Goal: Information Seeking & Learning: Check status

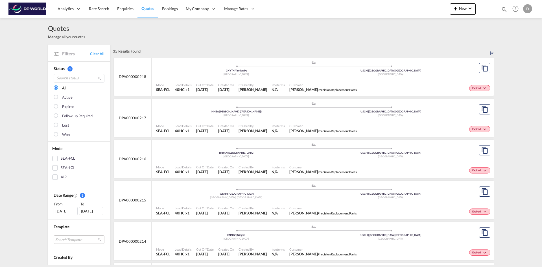
click at [71, 105] on div "Expired" at bounding box center [68, 107] width 12 height 6
click at [406, 169] on div "Expired" at bounding box center [425, 170] width 133 height 14
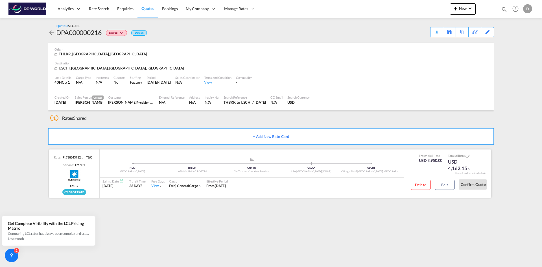
click at [469, 169] on md-icon "icon-chevron-down" at bounding box center [469, 169] width 4 height 4
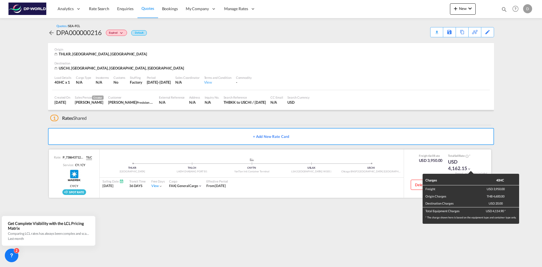
click at [469, 169] on div "Charges 40HC Freight USD 3,950.00 Origin Charges THB 4,600.00 Destination Charg…" at bounding box center [271, 133] width 542 height 267
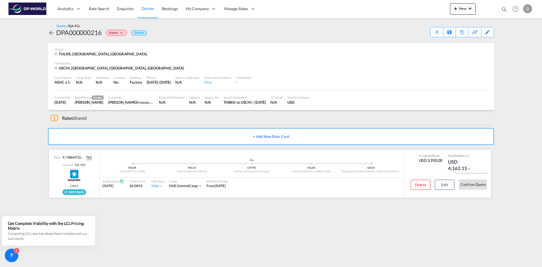
click at [157, 185] on div "View" at bounding box center [157, 185] width 12 height 5
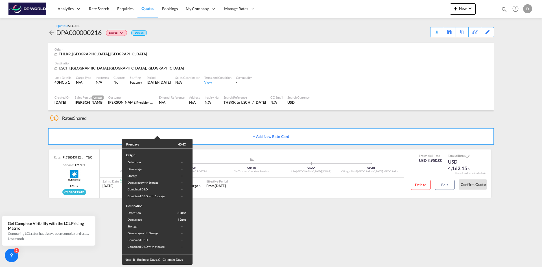
click at [221, 218] on div "Freedays 40HC Origin Detention - Demurrage - Storage - Demurrage with Storage -…" at bounding box center [271, 133] width 542 height 267
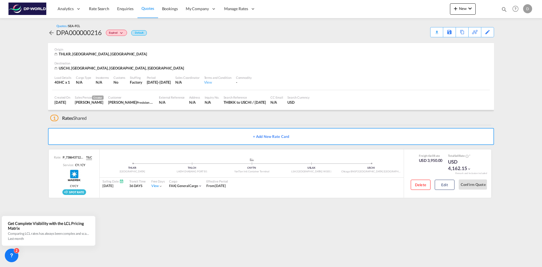
click at [51, 34] on md-icon "icon-arrow-left" at bounding box center [51, 32] width 7 height 7
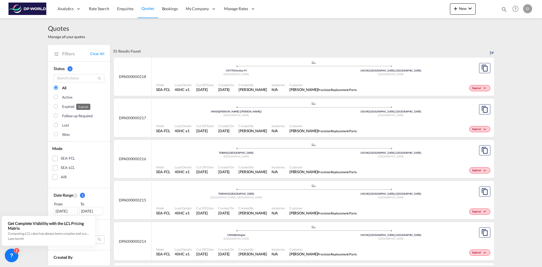
click at [62, 107] on div "Expired" at bounding box center [68, 107] width 12 height 6
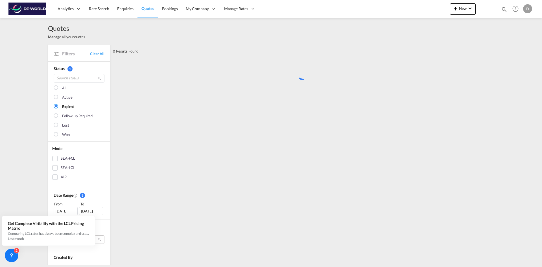
click at [54, 85] on div "All Active Expired Follow-up Required Lost Won" at bounding box center [79, 107] width 51 height 67
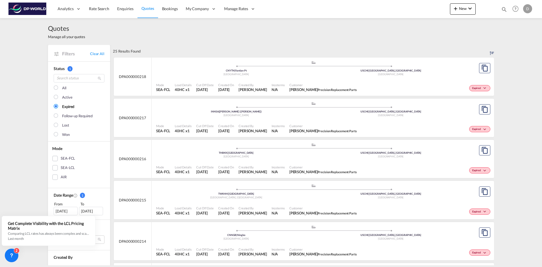
click at [54, 86] on div at bounding box center [57, 88] width 6 height 6
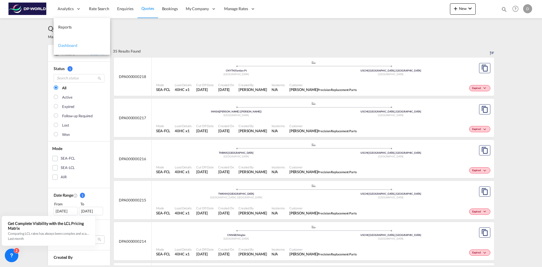
click at [74, 47] on span "Dashboard" at bounding box center [67, 45] width 19 height 5
